Goal: Browse casually: Explore the website without a specific task or goal

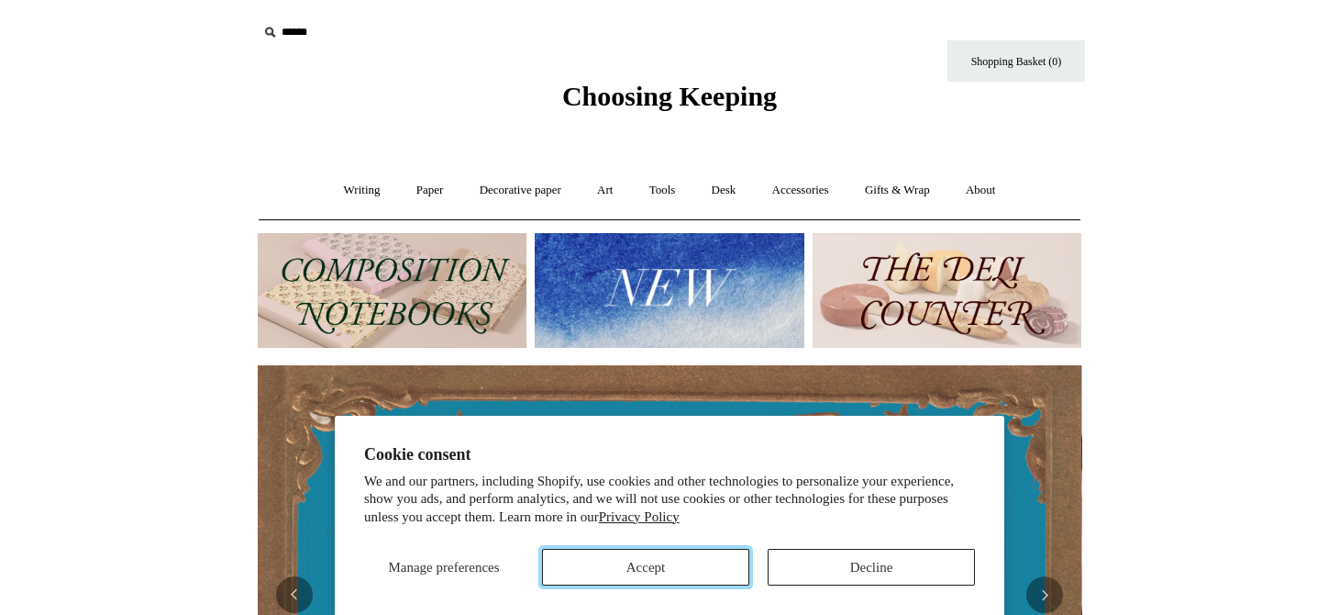
click at [710, 569] on button "Accept" at bounding box center [645, 567] width 207 height 37
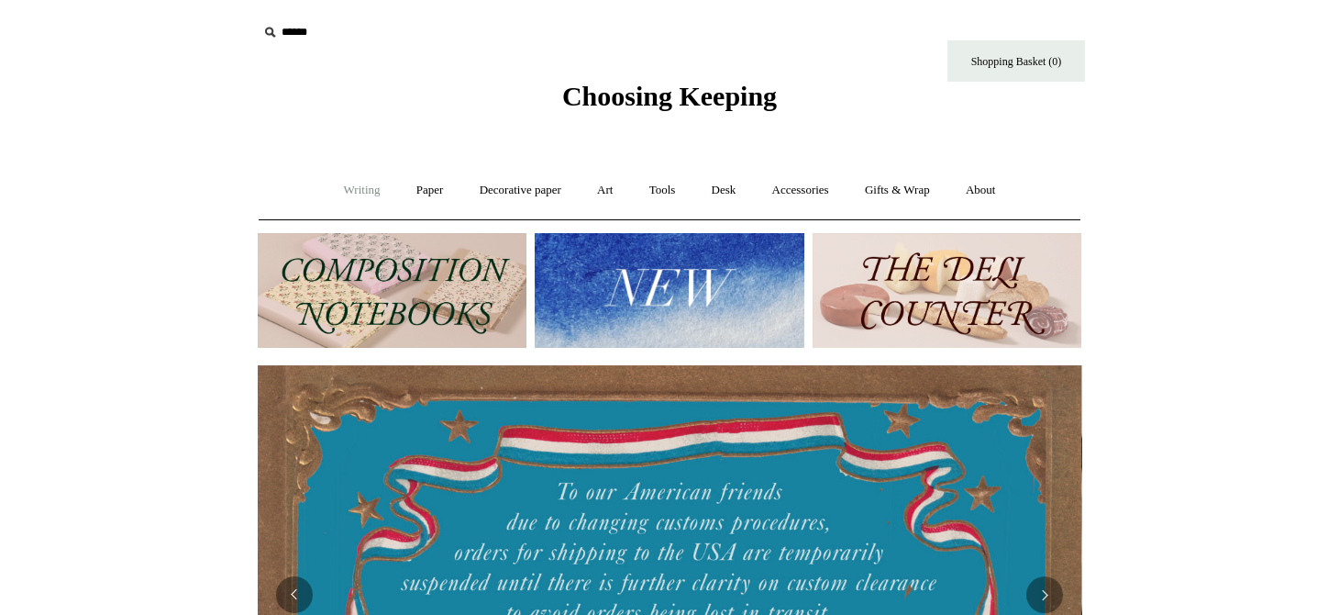
click at [350, 191] on link "Writing +" at bounding box center [363, 190] width 70 height 49
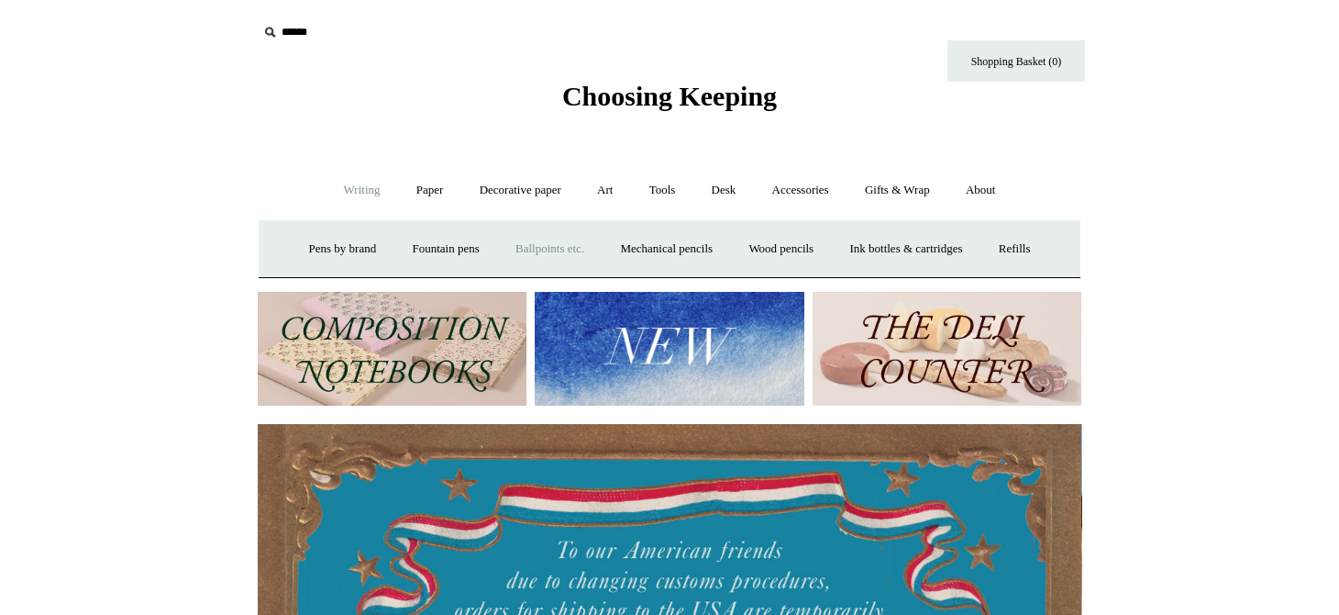
click at [552, 259] on link "Ballpoints etc. +" at bounding box center [550, 249] width 102 height 49
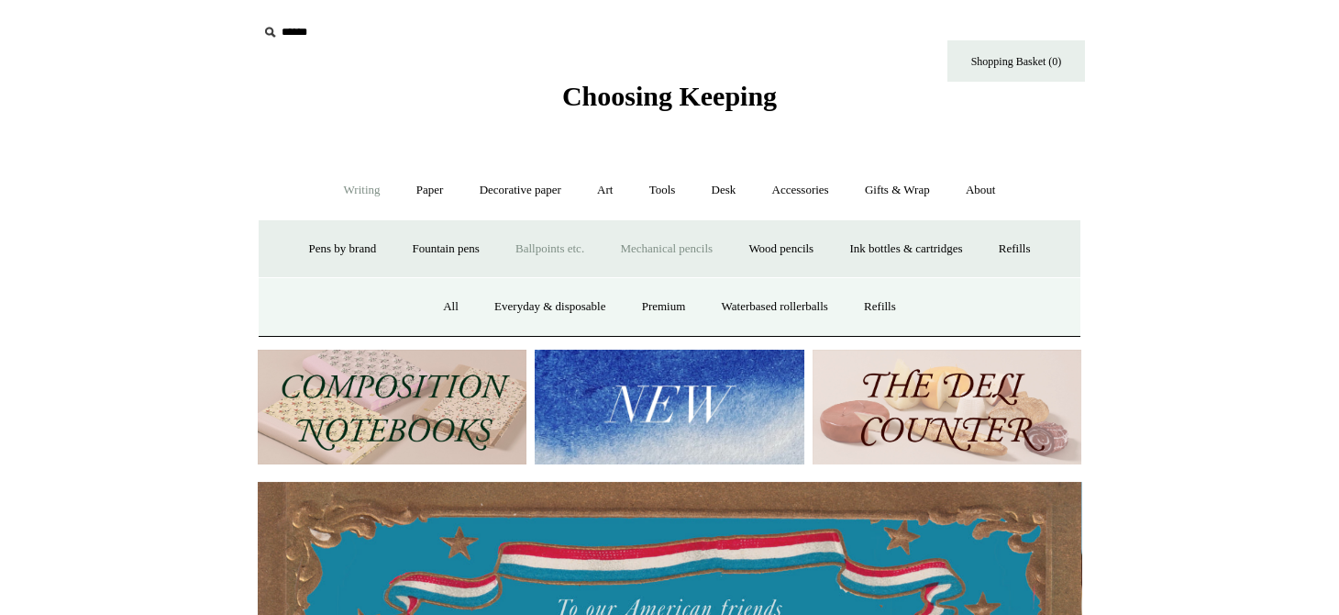
click at [661, 244] on link "Mechanical pencils +" at bounding box center [667, 249] width 126 height 49
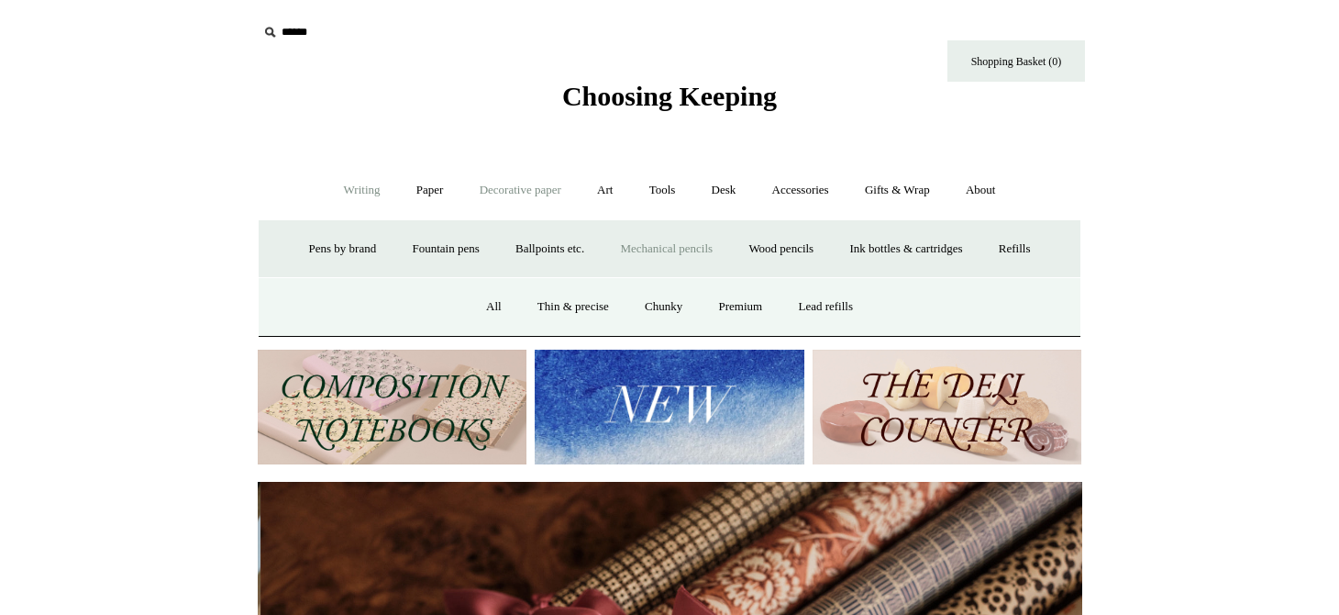
scroll to position [0, 1648]
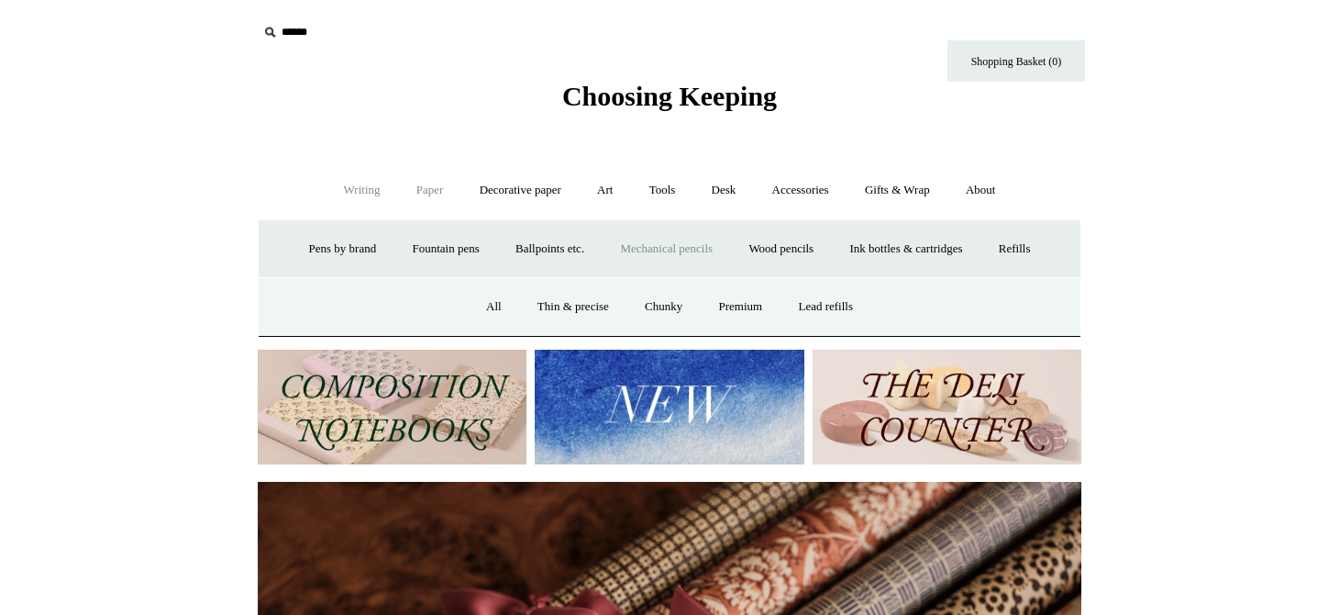
click at [433, 195] on link "Paper +" at bounding box center [430, 190] width 61 height 49
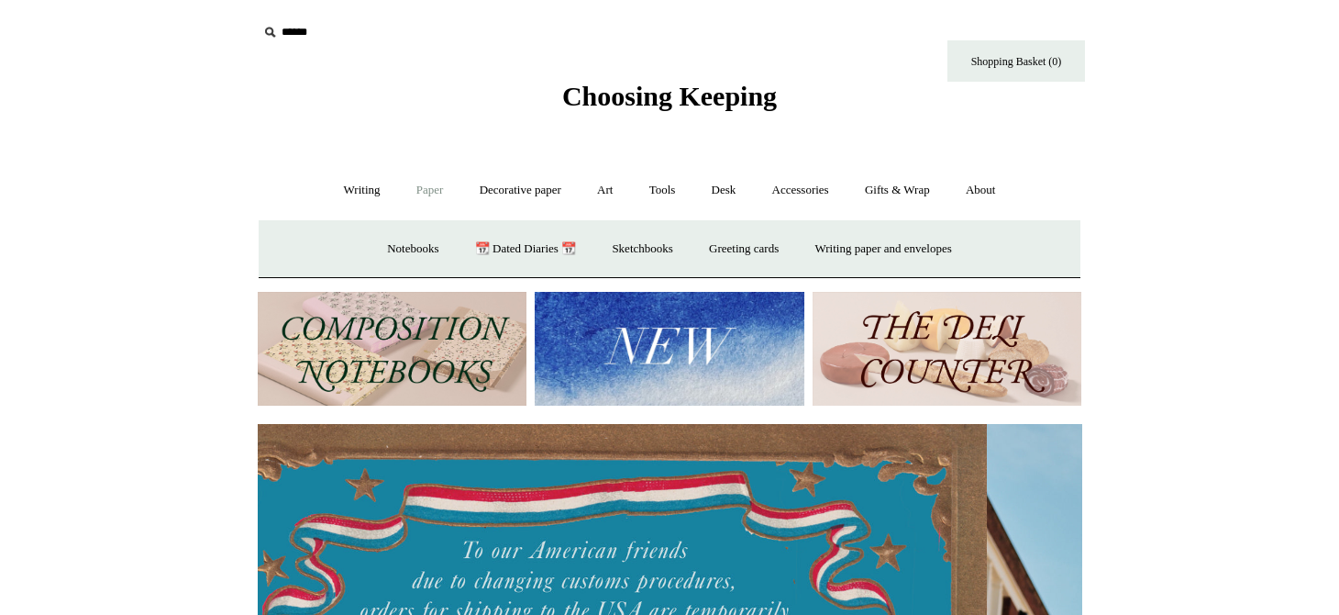
scroll to position [0, 0]
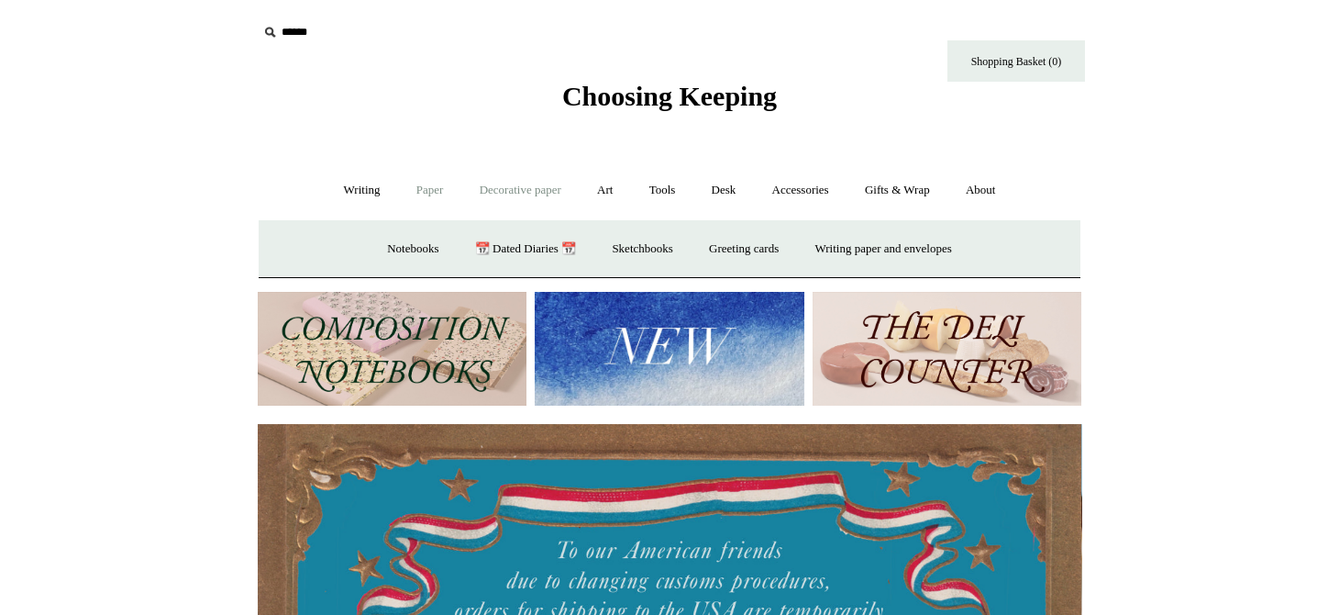
click at [536, 175] on link "Decorative paper +" at bounding box center [520, 190] width 115 height 49
click at [592, 190] on link "Art +" at bounding box center [605, 190] width 49 height 49
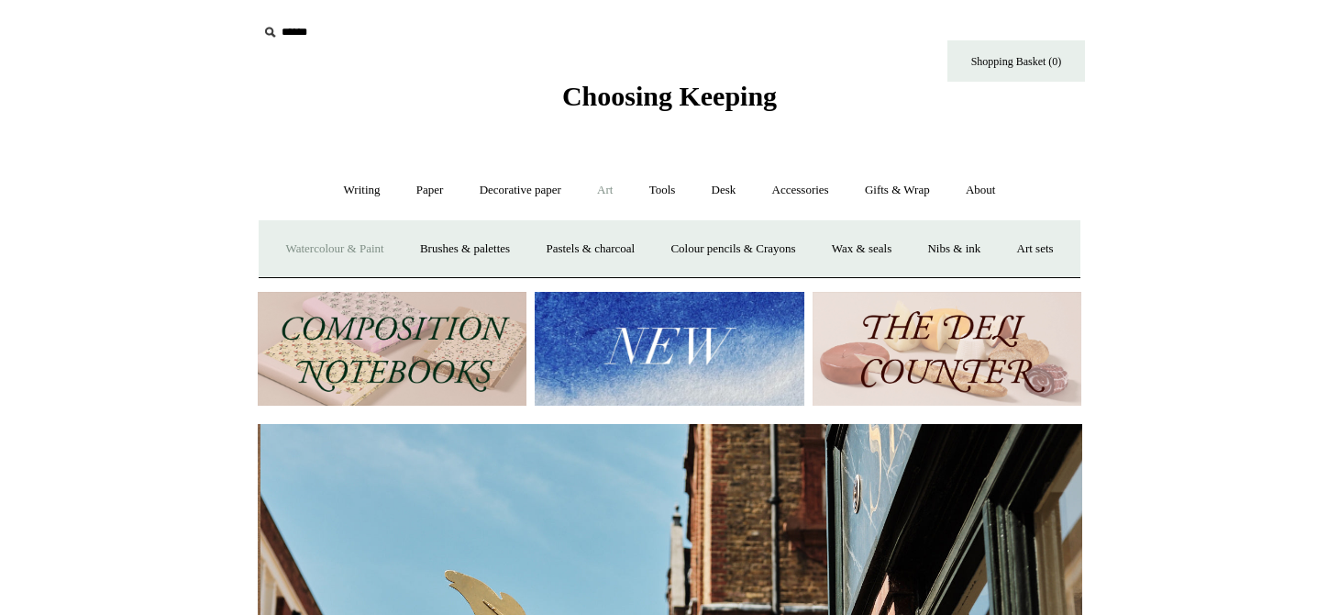
click at [396, 250] on link "Watercolour & Paint" at bounding box center [334, 249] width 131 height 49
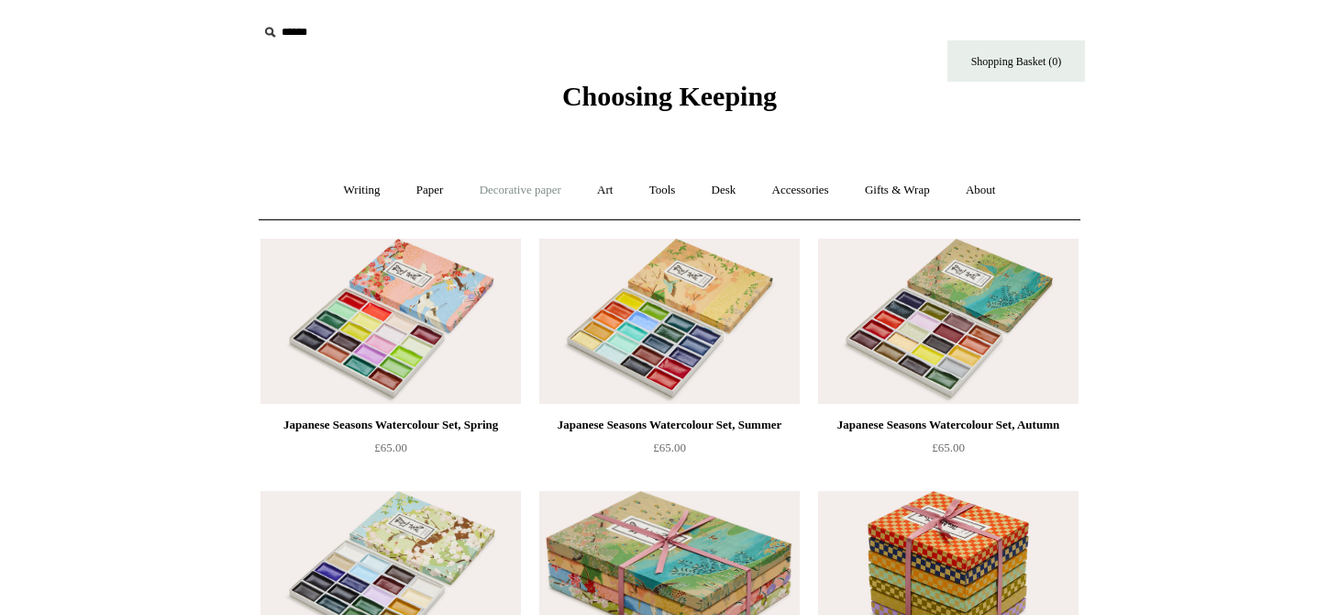
click at [541, 190] on link "Decorative paper +" at bounding box center [520, 190] width 115 height 49
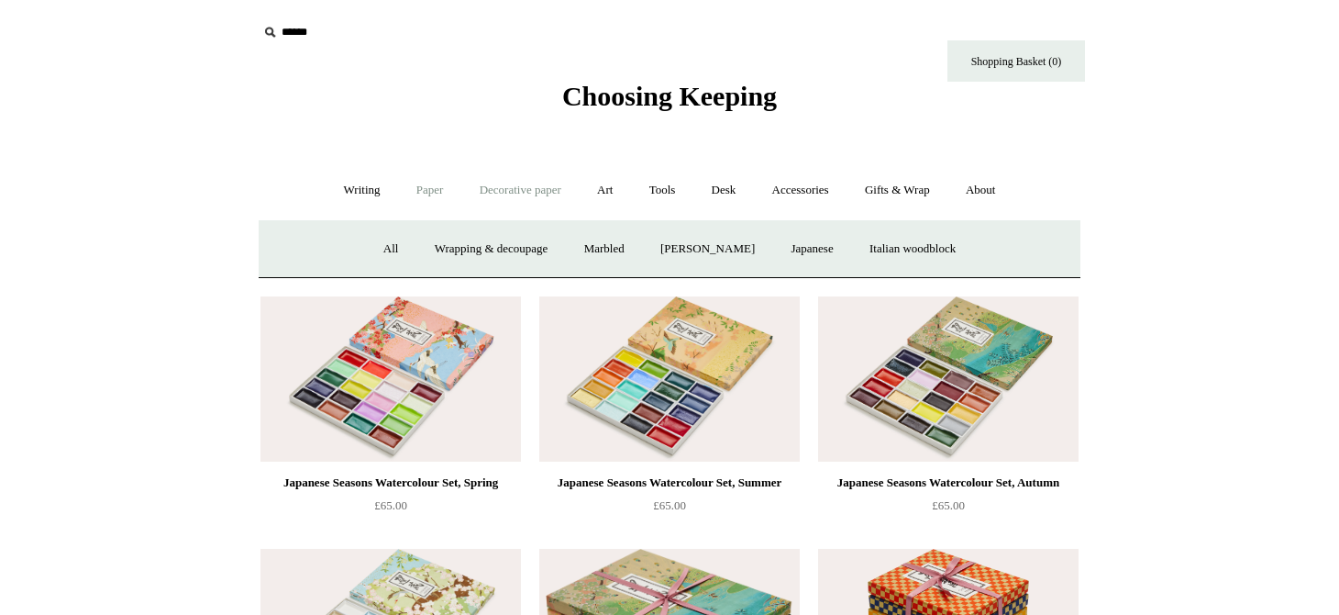
click at [406, 191] on link "Paper +" at bounding box center [430, 190] width 61 height 49
click at [529, 184] on link "Decorative paper +" at bounding box center [520, 190] width 115 height 49
click at [707, 199] on link "Desk +" at bounding box center [724, 190] width 58 height 49
click at [666, 194] on link "Tools +" at bounding box center [663, 190] width 60 height 49
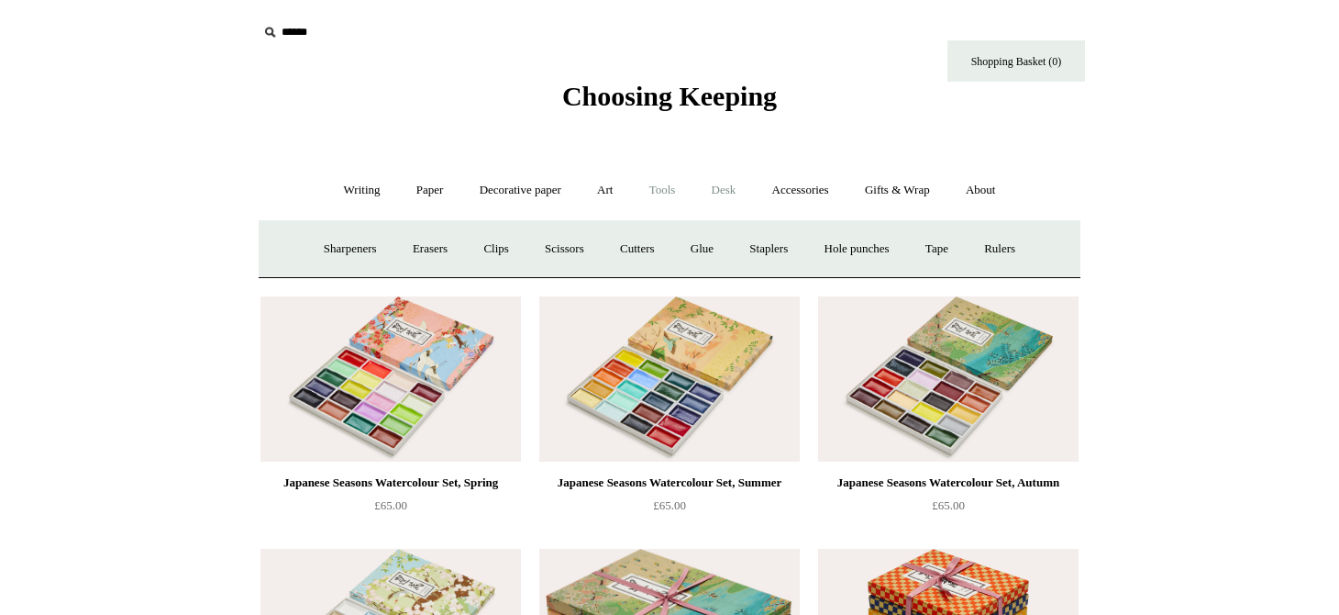
click at [750, 184] on link "Desk +" at bounding box center [724, 190] width 58 height 49
click at [798, 185] on link "Accessories +" at bounding box center [801, 190] width 90 height 49
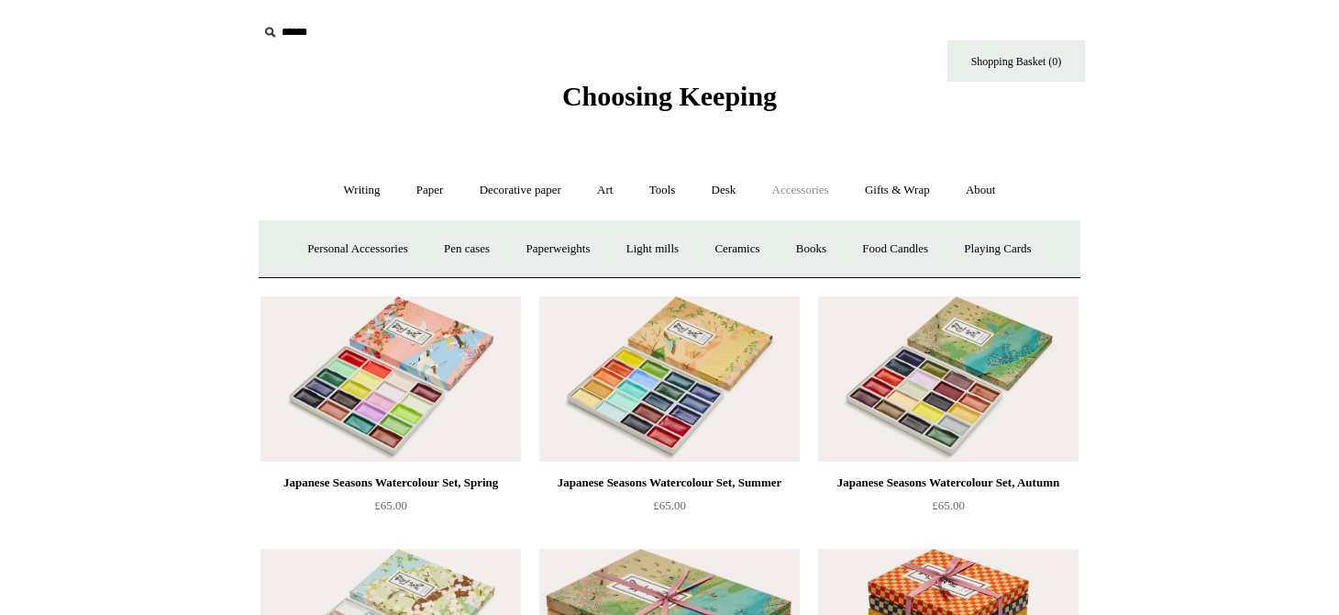
click at [676, 112] on div "Choosing Keeping" at bounding box center [669, 56] width 917 height 113
click at [676, 102] on span "Choosing Keeping" at bounding box center [669, 96] width 215 height 30
